Goal: Communication & Community: Share content

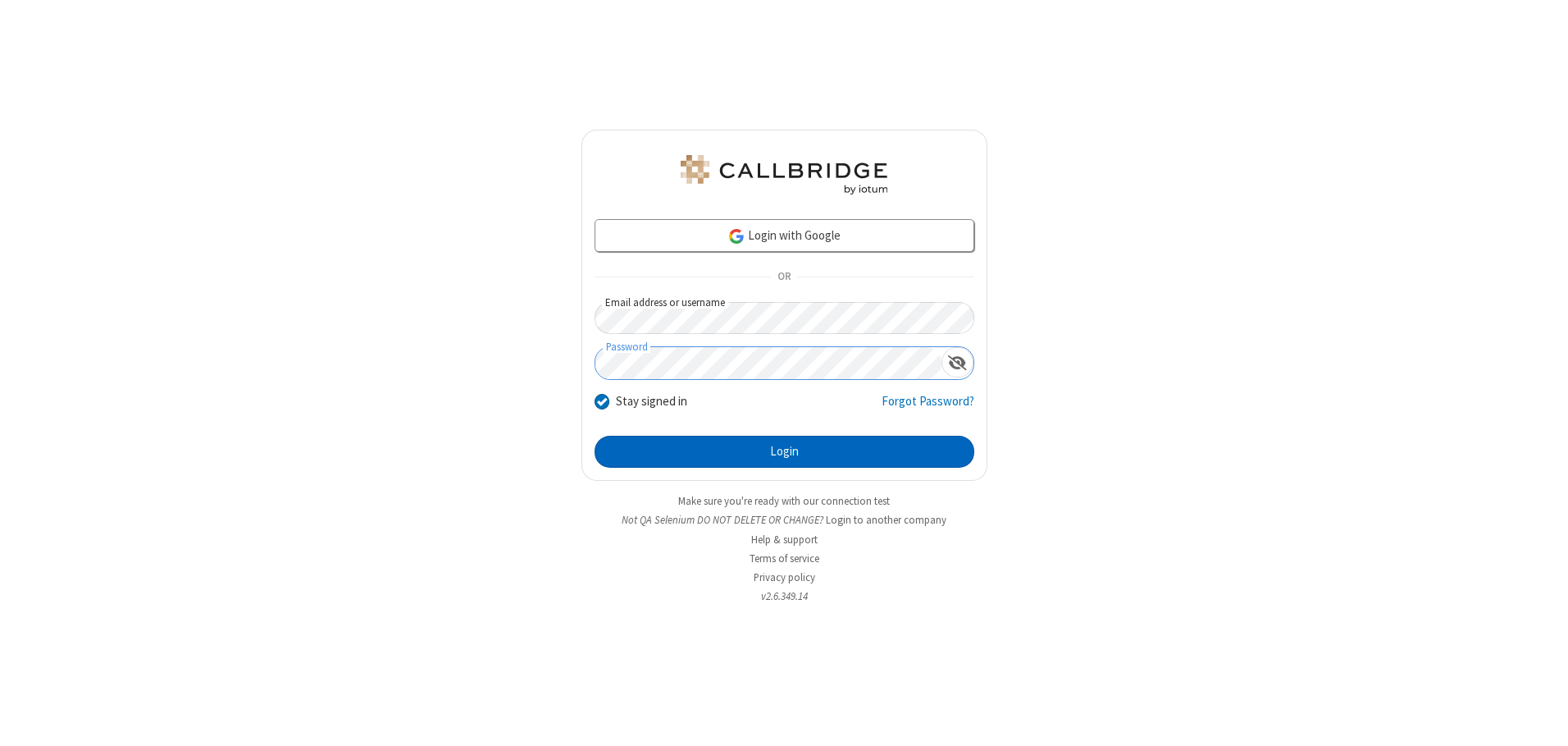
click at [784, 451] on button "Login" at bounding box center [784, 452] width 379 height 33
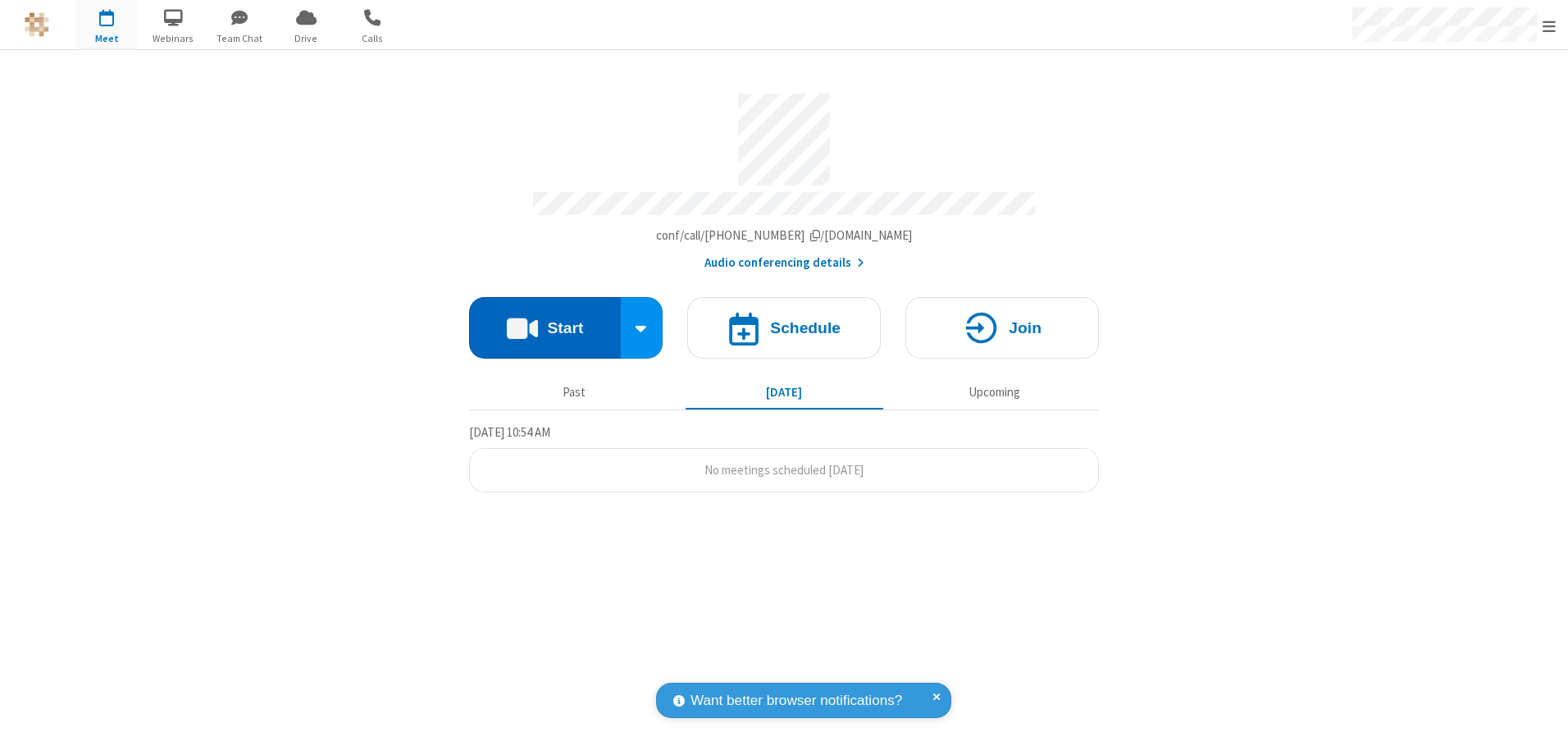
click at [545, 322] on button "Start" at bounding box center [545, 327] width 152 height 61
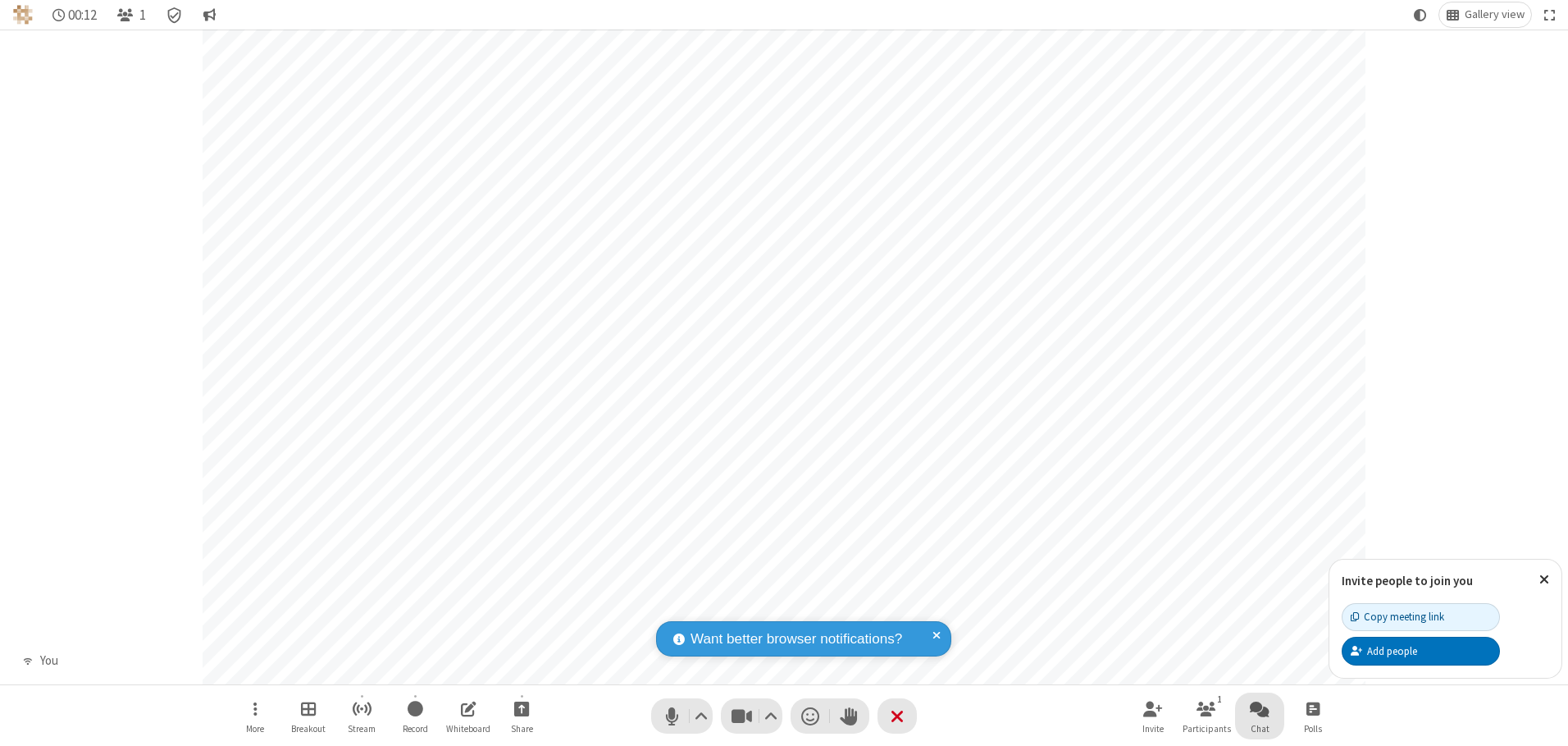
click at [1259, 708] on span "Open chat" at bounding box center [1259, 709] width 20 height 21
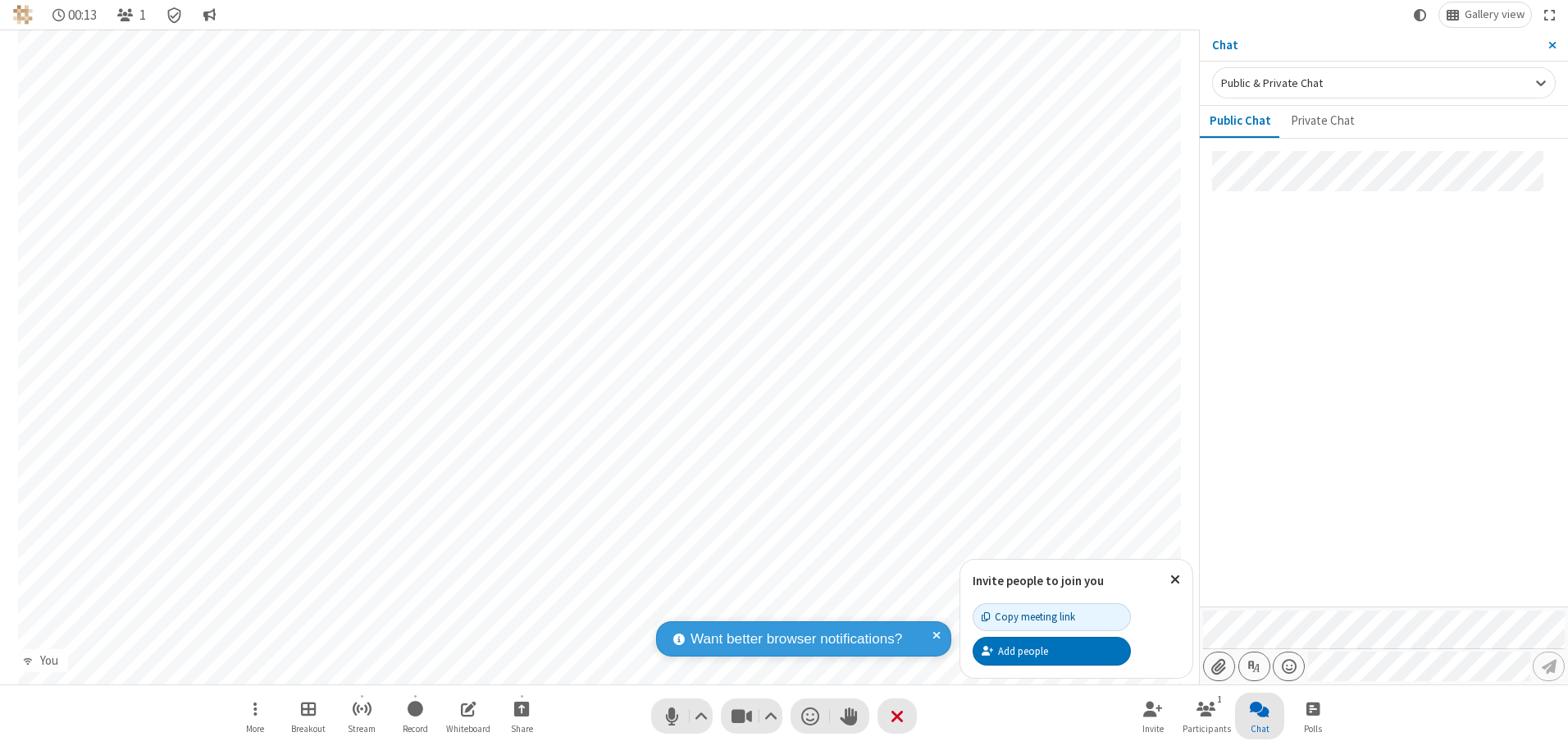
type input "C:\fakepath\doc_test.docx"
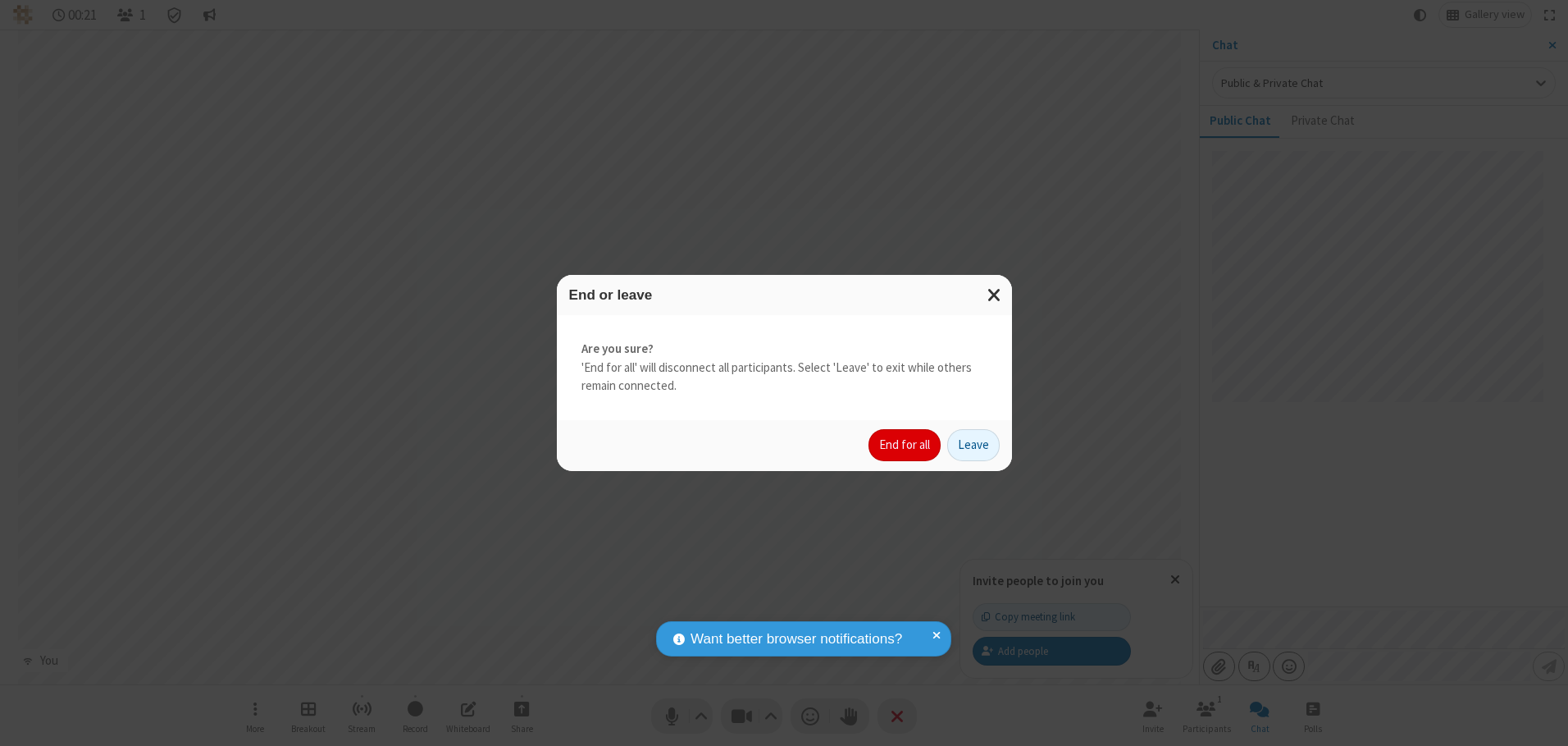
click at [905, 445] on button "End for all" at bounding box center [904, 446] width 72 height 33
